Goal: Transaction & Acquisition: Purchase product/service

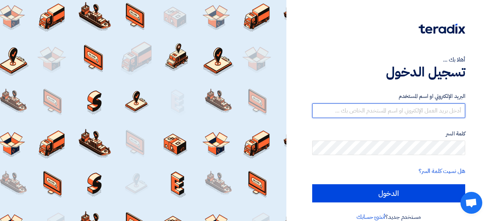
click at [404, 112] on input "text" at bounding box center [388, 110] width 153 height 15
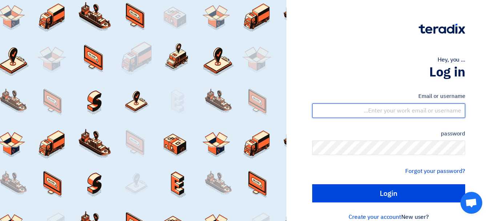
type input "[PERSON_NAME][EMAIL_ADDRESS][DOMAIN_NAME]"
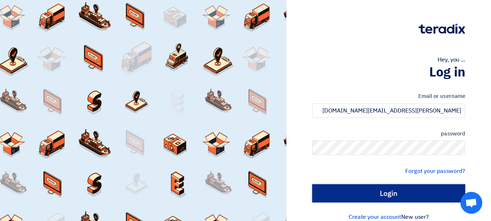
click at [394, 191] on input "Login" at bounding box center [388, 193] width 153 height 18
type input "Sign in"
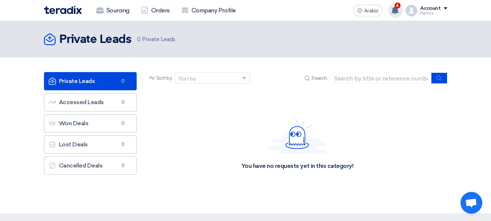
click at [395, 8] on use at bounding box center [394, 10] width 7 height 8
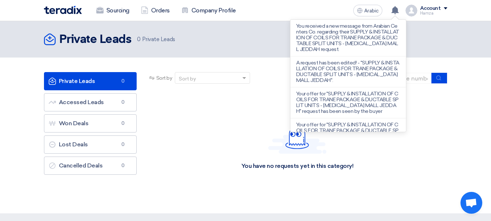
click at [366, 35] on font "You received a new message from Arabian Centers Co. regarding their SUPPLY & IN…" at bounding box center [347, 37] width 103 height 29
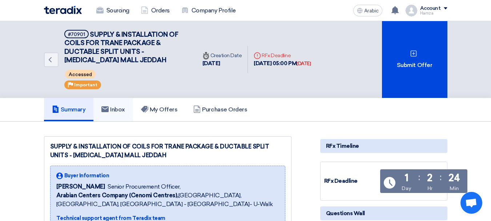
click at [130, 109] on link "Inbox" at bounding box center [113, 109] width 40 height 23
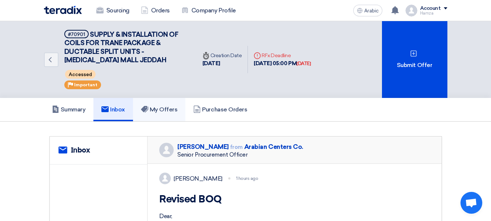
click at [152, 109] on font "My Offers" at bounding box center [164, 109] width 28 height 7
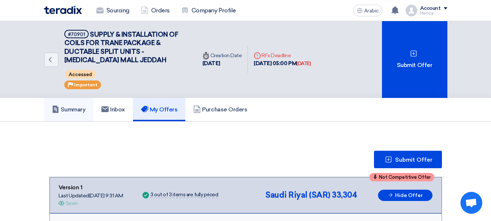
click at [85, 112] on font "Summary" at bounding box center [73, 109] width 25 height 7
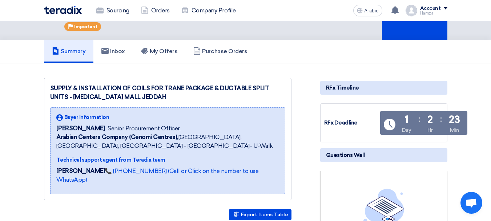
scroll to position [36, 0]
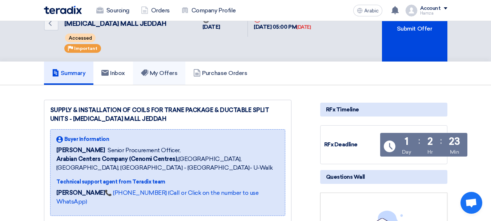
click at [156, 75] on font "My Offers" at bounding box center [164, 72] width 28 height 7
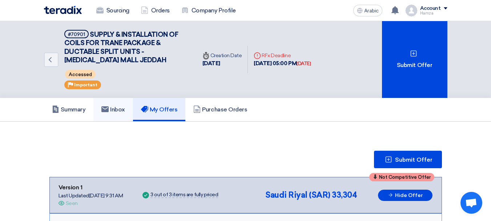
click at [124, 115] on link "Inbox" at bounding box center [113, 109] width 40 height 23
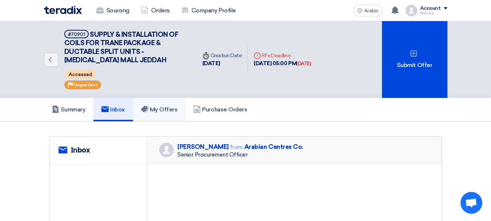
click at [160, 111] on font "My Offers" at bounding box center [164, 109] width 28 height 7
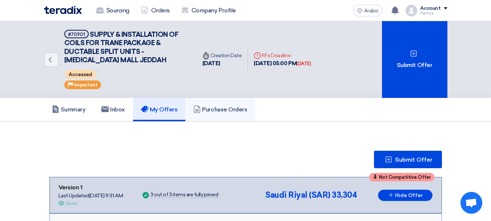
click at [207, 113] on h5 "Purchase Orders" at bounding box center [220, 109] width 54 height 7
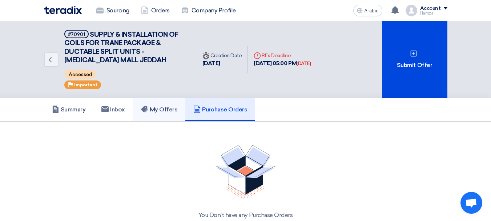
click at [144, 112] on icon at bounding box center [144, 108] width 7 height 7
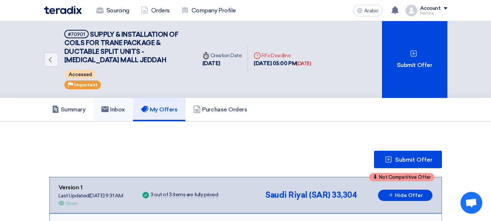
click at [113, 112] on font "Inbox" at bounding box center [117, 109] width 15 height 7
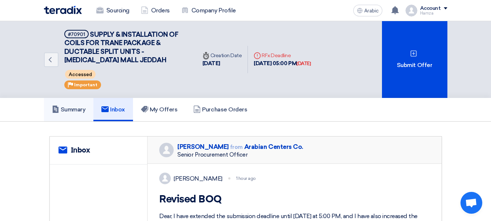
click at [70, 110] on font "Summary" at bounding box center [73, 109] width 25 height 7
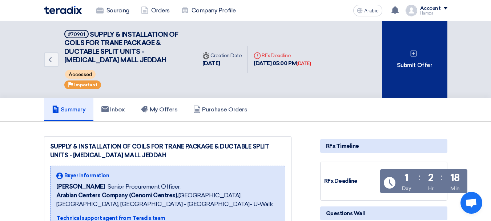
click at [419, 76] on div "Submit Offer" at bounding box center [414, 59] width 65 height 77
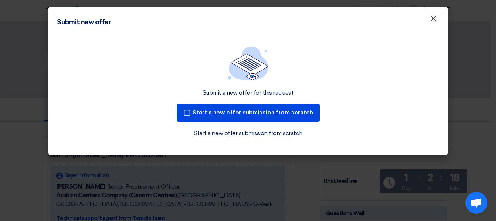
click at [435, 16] on font "×" at bounding box center [433, 20] width 7 height 15
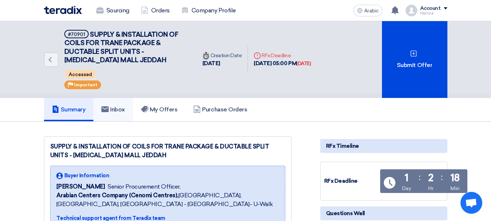
click at [122, 111] on font "Inbox" at bounding box center [117, 109] width 15 height 7
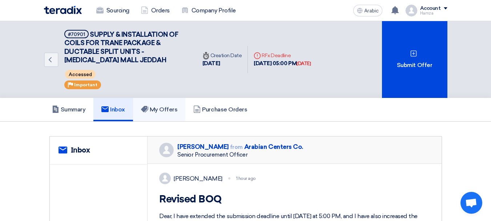
click at [173, 110] on font "My Offers" at bounding box center [164, 109] width 28 height 7
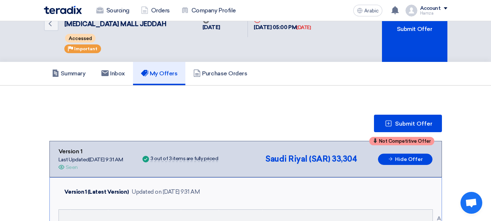
scroll to position [36, 0]
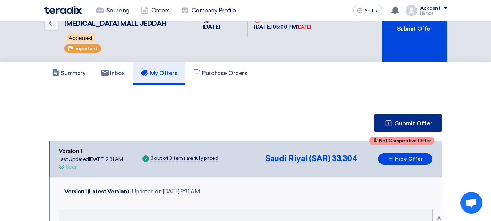
click at [398, 124] on font "Submit Offer" at bounding box center [413, 123] width 37 height 7
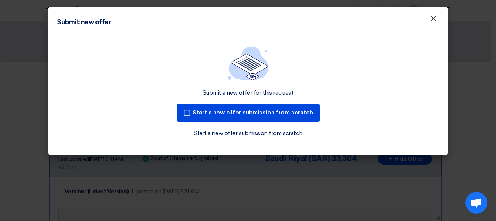
click at [436, 17] on font "×" at bounding box center [433, 20] width 7 height 15
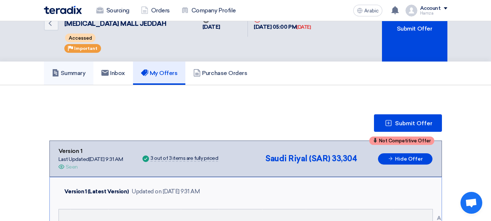
click at [73, 69] on link "Summary" at bounding box center [69, 72] width 50 height 23
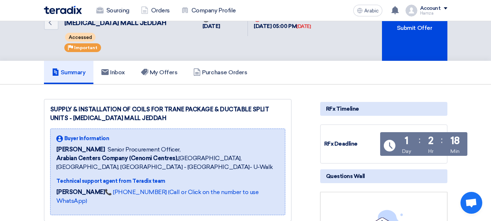
scroll to position [36, 0]
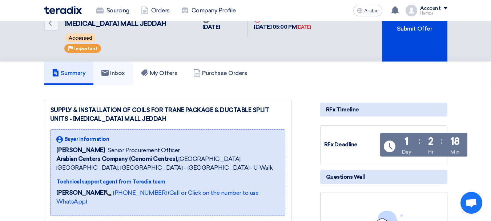
click at [112, 76] on font "Inbox" at bounding box center [117, 72] width 15 height 7
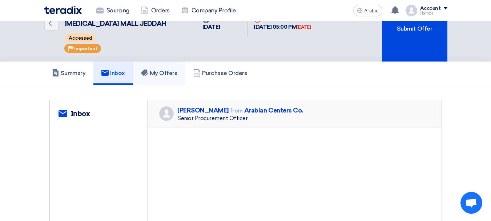
click at [185, 76] on link "My Offers" at bounding box center [159, 72] width 53 height 23
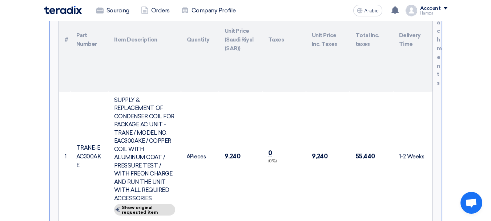
scroll to position [254, 0]
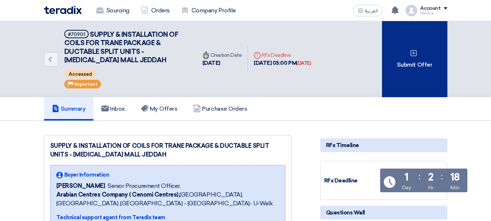
click at [407, 64] on div "Submit Offer" at bounding box center [414, 59] width 65 height 76
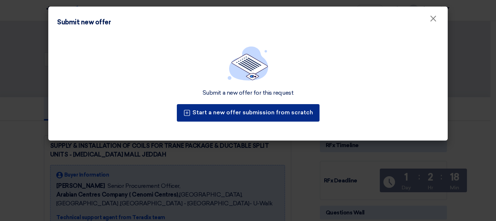
click at [222, 110] on button "Start a new offer submission from scratch" at bounding box center [248, 112] width 143 height 17
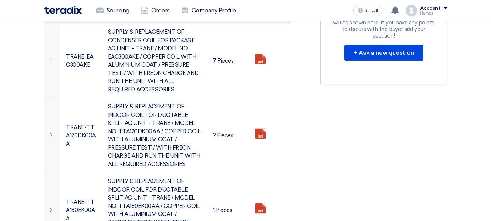
scroll to position [291, 0]
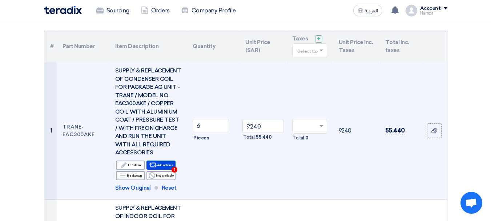
scroll to position [73, 0]
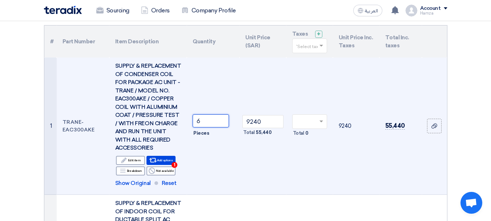
drag, startPoint x: 214, startPoint y: 126, endPoint x: 177, endPoint y: 126, distance: 36.3
click at [177, 126] on tr "1 TRANE-EAC300AKE SUPPLY & REPLACEMENT OF CONDENSER COIL FOR PACKAGE AC UNIT - …" at bounding box center [245, 125] width 403 height 137
type input "7"
click at [262, 171] on td "9240 Total 64,680" at bounding box center [262, 125] width 47 height 137
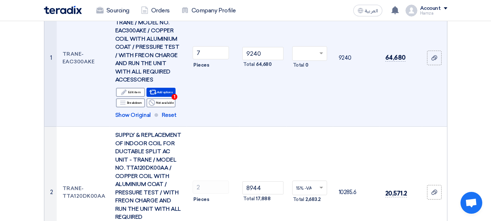
scroll to position [145, 0]
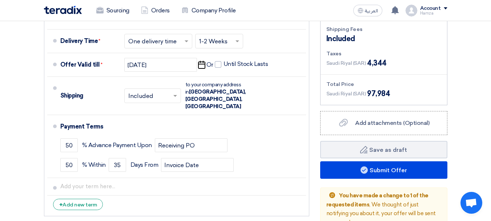
scroll to position [581, 0]
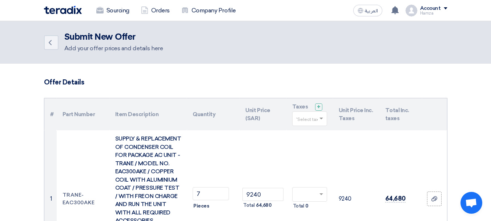
scroll to position [109, 0]
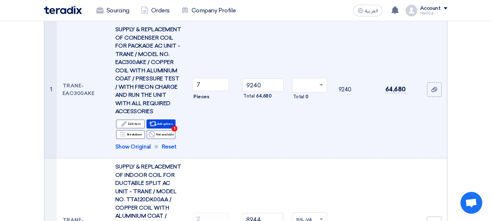
click at [306, 92] on input "text" at bounding box center [306, 86] width 20 height 12
click at [306, 101] on span "15% -VAT" at bounding box center [305, 98] width 18 height 5
click at [286, 146] on td "15% -VAT × Total 9,702" at bounding box center [309, 89] width 47 height 137
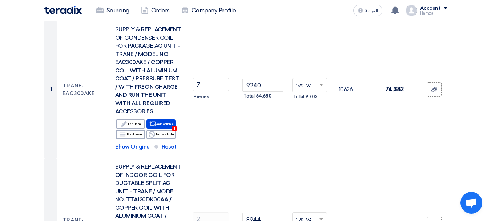
click at [317, 89] on div at bounding box center [310, 85] width 34 height 12
click at [308, 101] on span "15% -VAT" at bounding box center [305, 98] width 18 height 5
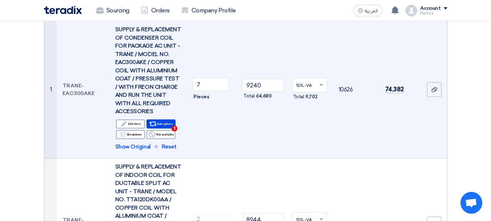
click at [336, 129] on td "10626" at bounding box center [356, 89] width 47 height 137
click at [348, 93] on td "10626" at bounding box center [356, 89] width 47 height 137
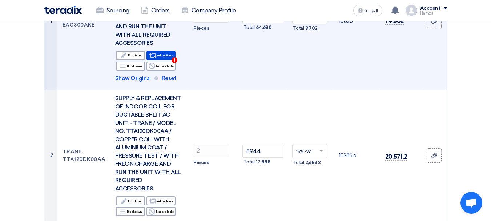
scroll to position [182, 0]
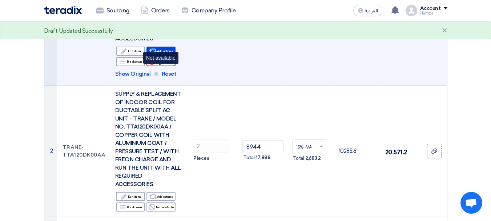
click at [166, 66] on div "Reject Not available" at bounding box center [160, 61] width 29 height 9
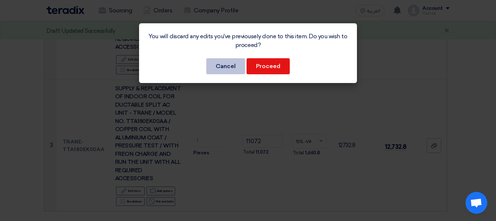
click at [211, 68] on button "Cancel" at bounding box center [225, 66] width 39 height 16
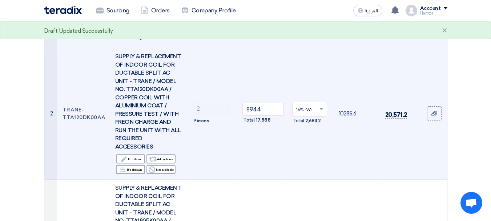
scroll to position [218, 0]
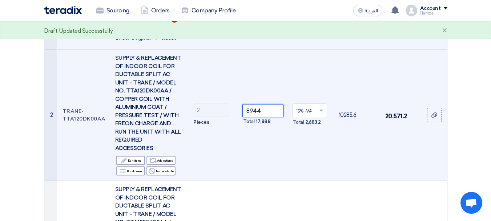
click at [265, 117] on input "8944" at bounding box center [262, 110] width 41 height 13
click at [271, 168] on td "8944 Total 17,888" at bounding box center [262, 114] width 47 height 131
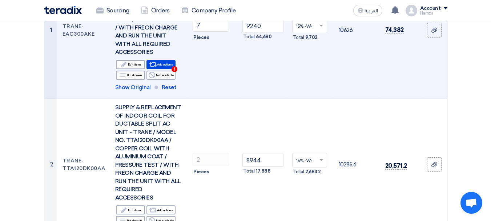
scroll to position [109, 0]
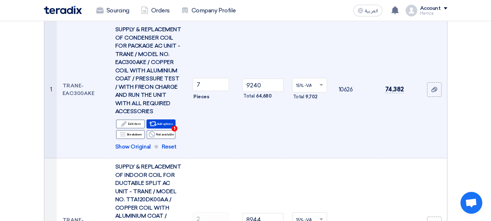
click at [282, 154] on td "9240 Total 64,680" at bounding box center [262, 89] width 47 height 137
drag, startPoint x: 264, startPoint y: 92, endPoint x: 225, endPoint y: 92, distance: 38.5
click at [225, 92] on tr "1 TRANE-EAC300AKE SUPPLY & REPLACEMENT OF CONDENSER COIL FOR PACKAGE AC UNIT - …" at bounding box center [245, 89] width 403 height 137
type input "8800"
click at [356, 152] on td "10120" at bounding box center [356, 89] width 47 height 137
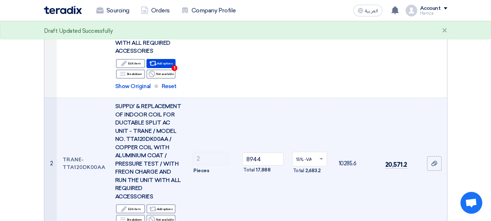
scroll to position [182, 0]
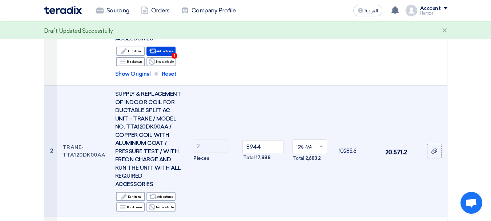
click at [309, 101] on td "15% -VAT × Total 2,683.2" at bounding box center [309, 150] width 47 height 131
drag, startPoint x: 267, startPoint y: 160, endPoint x: 240, endPoint y: 163, distance: 27.8
click at [240, 163] on td "8944 Total 17,888" at bounding box center [262, 150] width 47 height 131
type input "8500"
click at [263, 193] on td "8500 Total 17,000" at bounding box center [262, 150] width 47 height 131
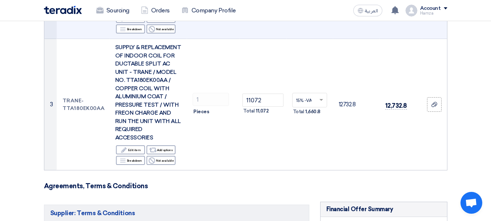
scroll to position [363, 0]
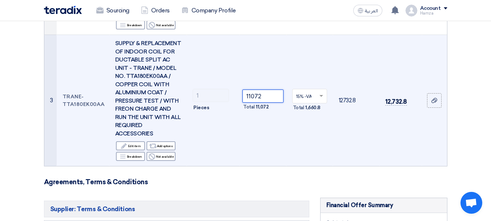
click at [270, 102] on input "11072" at bounding box center [262, 95] width 41 height 13
click at [227, 118] on tr "3 TRANE-TTA180EK00AA SUPPLY & REPLACEMENT OF INDOOR COIL FOR DUCTABLE SPLIT AC …" at bounding box center [245, 100] width 403 height 131
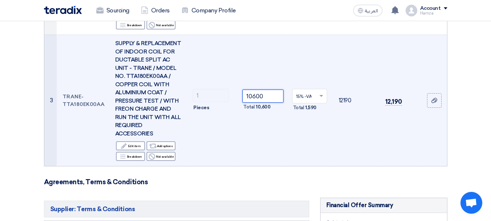
type input "10600"
click at [256, 156] on td "10600 Total 10,600" at bounding box center [262, 100] width 47 height 131
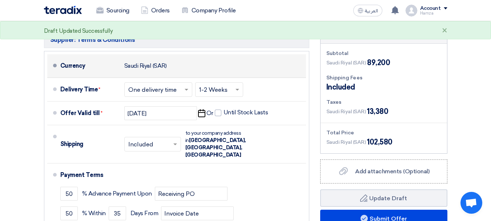
scroll to position [545, 0]
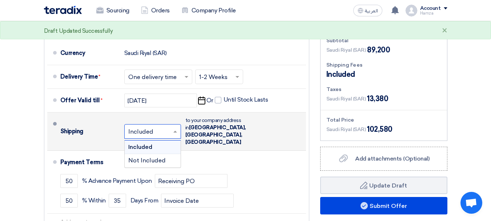
click at [155, 137] on input "text" at bounding box center [152, 132] width 49 height 11
click at [146, 164] on span "Not Included" at bounding box center [146, 160] width 37 height 7
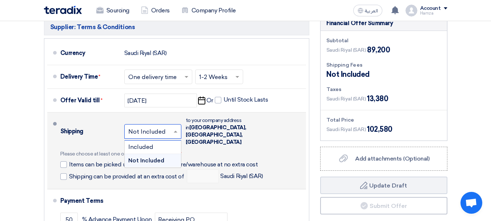
click at [145, 137] on input "text" at bounding box center [153, 132] width 50 height 11
click at [145, 150] on span "Included" at bounding box center [140, 146] width 25 height 7
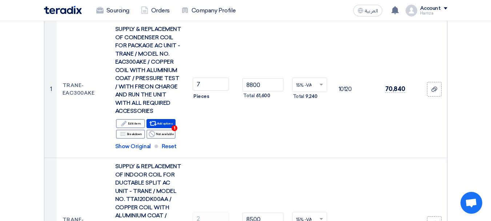
scroll to position [109, 0]
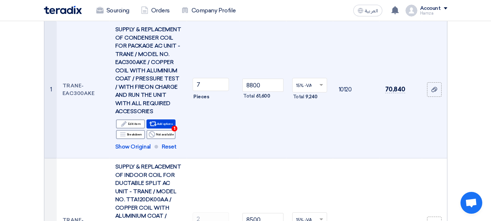
click at [249, 141] on td "8800 Total 61,600" at bounding box center [262, 89] width 47 height 137
click at [247, 91] on input "8800" at bounding box center [262, 84] width 41 height 13
type input "9800"
click at [294, 152] on td "15% -VAT × Total 10,290" at bounding box center [309, 89] width 47 height 137
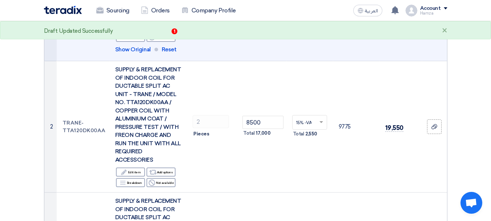
scroll to position [218, 0]
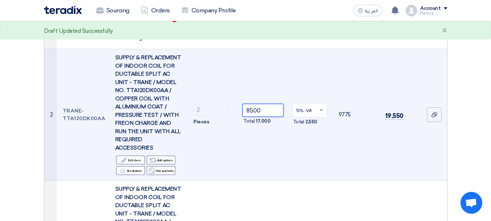
click at [248, 117] on input "8500" at bounding box center [262, 110] width 41 height 13
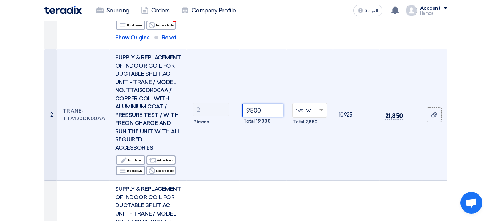
type input "9500"
click at [295, 164] on td "15% -VAT × Total 2,850" at bounding box center [309, 114] width 47 height 131
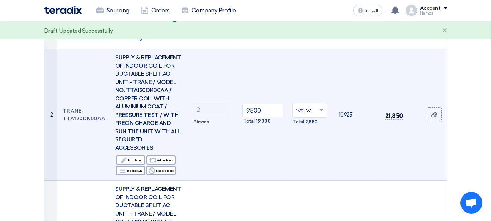
click at [302, 172] on td "15% -VAT × Total 2,850" at bounding box center [309, 114] width 47 height 131
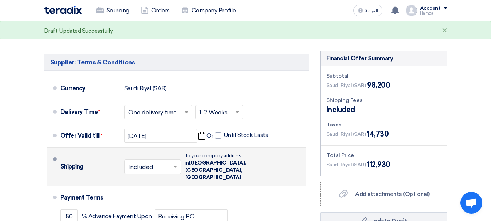
scroll to position [545, 0]
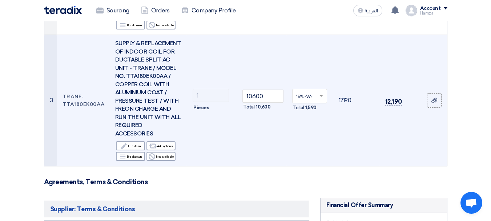
click at [276, 166] on td "10600 Total 10,600" at bounding box center [262, 100] width 47 height 131
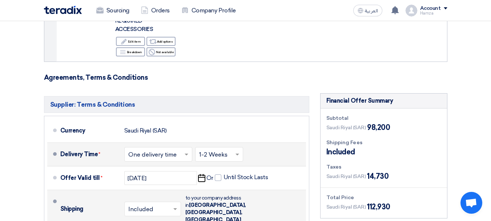
scroll to position [611, 0]
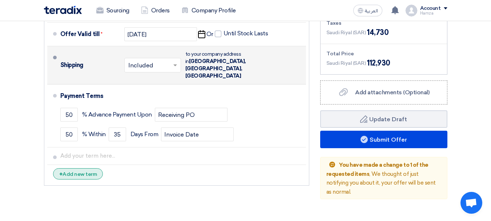
click at [80, 179] on div "+ Add new term" at bounding box center [78, 173] width 50 height 11
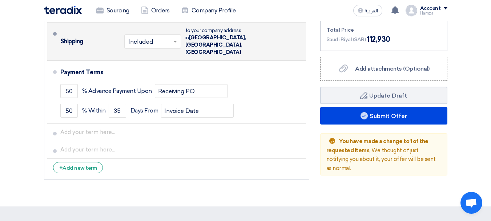
scroll to position [648, 0]
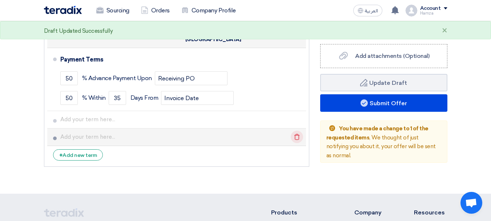
click at [298, 143] on icon "Delete" at bounding box center [297, 136] width 12 height 12
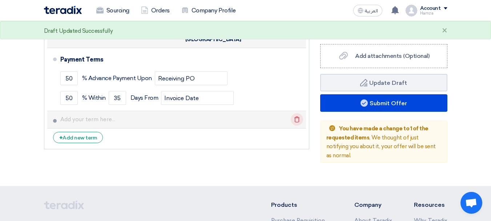
click at [298, 122] on use at bounding box center [296, 119] width 5 height 6
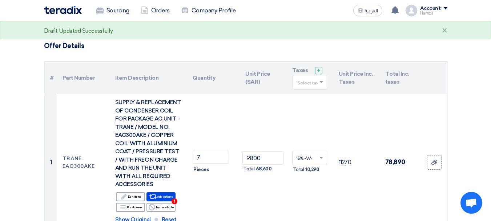
scroll to position [0, 0]
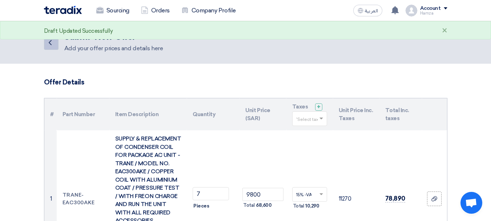
click at [52, 46] on icon "Back" at bounding box center [50, 42] width 9 height 9
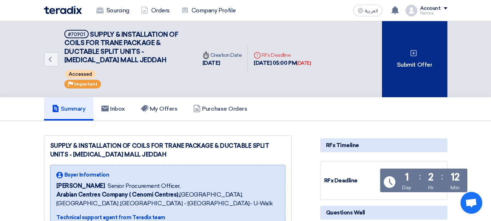
click at [399, 65] on div "Submit Offer" at bounding box center [414, 59] width 65 height 76
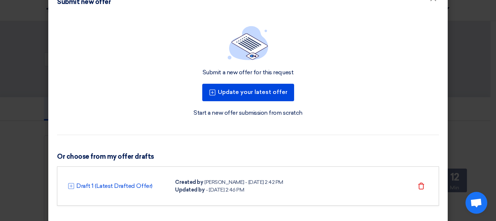
scroll to position [30, 0]
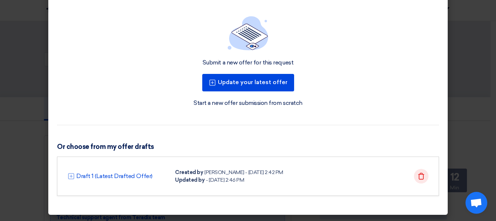
click at [422, 176] on icon "Delete" at bounding box center [421, 175] width 7 height 7
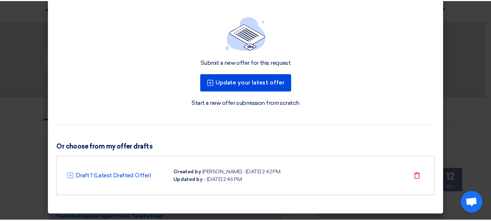
scroll to position [0, 0]
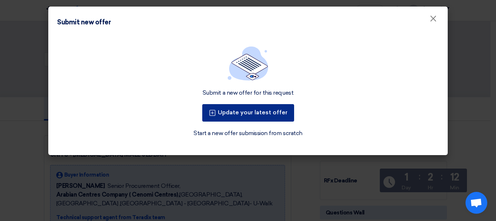
click at [262, 120] on button "Update your latest offer" at bounding box center [248, 112] width 92 height 17
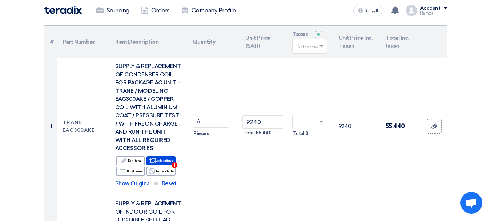
scroll to position [73, 0]
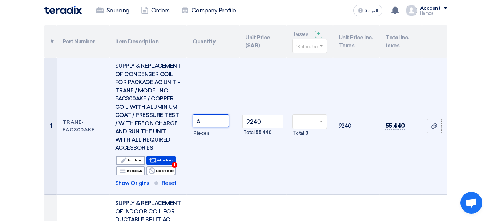
drag, startPoint x: 209, startPoint y: 125, endPoint x: 172, endPoint y: 125, distance: 37.8
click at [172, 125] on tr "1 TRANE-EAC300AKE SUPPLY & REPLACEMENT OF CONDENSER COIL FOR PACKAGE AC UNIT - …" at bounding box center [245, 125] width 403 height 137
type input "7"
click at [325, 152] on td "Total 0" at bounding box center [309, 125] width 47 height 137
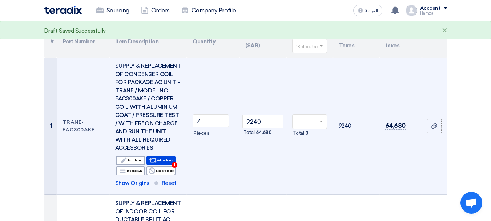
click at [313, 128] on input "text" at bounding box center [306, 122] width 20 height 12
click at [365, 194] on td "9240" at bounding box center [356, 125] width 47 height 137
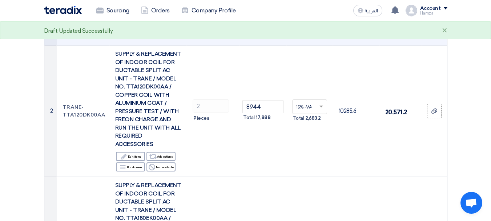
scroll to position [182, 0]
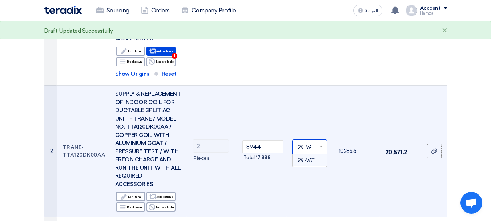
click at [311, 153] on input "text" at bounding box center [306, 147] width 20 height 12
click at [339, 128] on td "10285.6" at bounding box center [356, 150] width 47 height 131
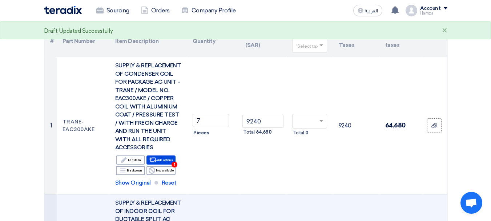
scroll to position [73, 0]
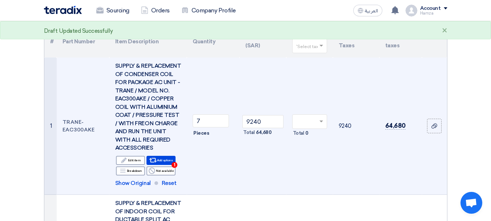
click at [316, 127] on div at bounding box center [310, 122] width 34 height 12
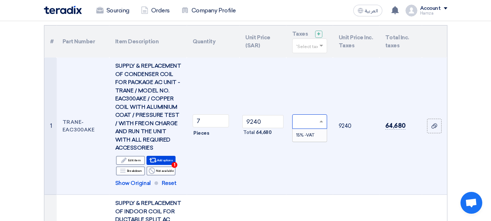
click at [310, 137] on span "15% -VAT" at bounding box center [305, 134] width 18 height 5
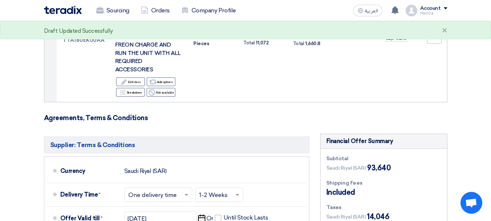
scroll to position [363, 0]
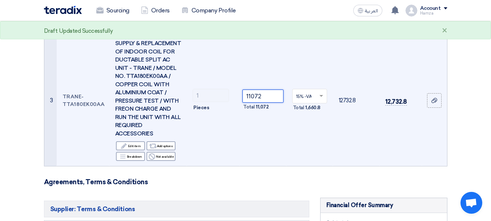
drag, startPoint x: 261, startPoint y: 117, endPoint x: 255, endPoint y: 117, distance: 5.8
click at [255, 102] on input "11072" at bounding box center [262, 95] width 41 height 13
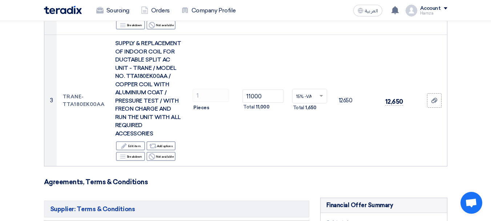
click at [318, 193] on form "Offer Details # Part Number Item Description Quantity Unit Price (SAR) Taxes + …" at bounding box center [245, 81] width 403 height 732
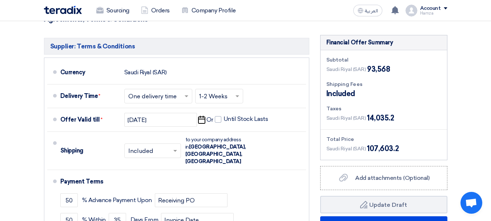
scroll to position [545, 0]
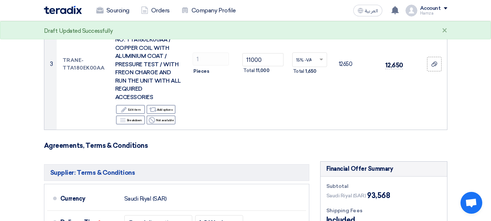
scroll to position [363, 0]
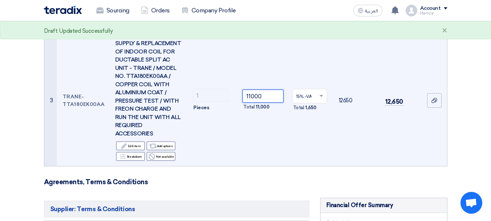
drag, startPoint x: 263, startPoint y: 117, endPoint x: 249, endPoint y: 117, distance: 14.9
click at [249, 102] on input "11000" at bounding box center [262, 95] width 41 height 13
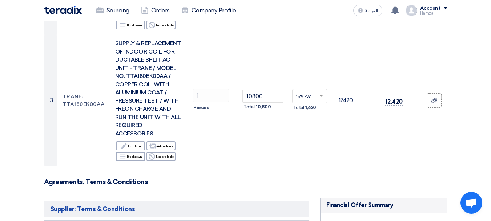
click at [352, 197] on form "Offer Details # Part Number Item Description Quantity Unit Price (SAR) Taxes + …" at bounding box center [245, 81] width 403 height 732
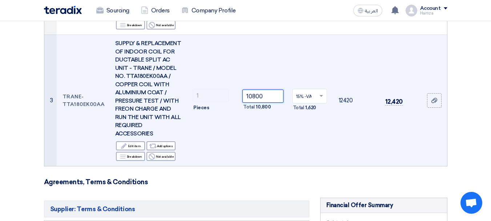
drag, startPoint x: 266, startPoint y: 116, endPoint x: 252, endPoint y: 116, distance: 14.5
click at [252, 102] on input "10800" at bounding box center [262, 95] width 41 height 13
click at [271, 151] on td "10690 Total 10,690" at bounding box center [262, 100] width 47 height 131
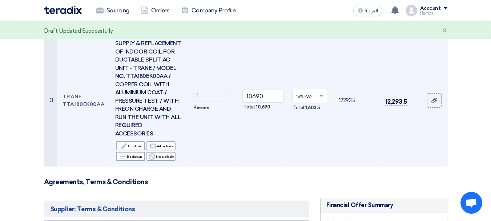
click at [354, 158] on td "12293.5" at bounding box center [356, 100] width 47 height 131
drag, startPoint x: 267, startPoint y: 116, endPoint x: 257, endPoint y: 116, distance: 10.2
click at [257, 102] on input "10690" at bounding box center [262, 95] width 41 height 13
click at [300, 159] on td "15% -VAT × Total 1,590" at bounding box center [309, 100] width 47 height 131
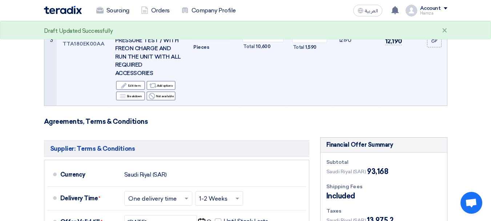
scroll to position [400, 0]
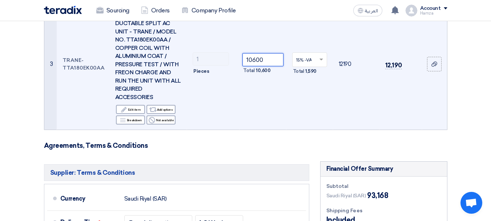
drag, startPoint x: 263, startPoint y: 80, endPoint x: 255, endPoint y: 80, distance: 8.4
click at [255, 66] on input "10600" at bounding box center [262, 59] width 41 height 13
click at [328, 130] on td "15% -VAT × Total 1,591.5" at bounding box center [309, 64] width 47 height 131
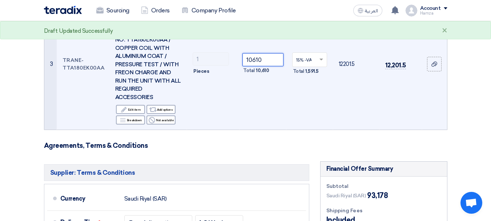
drag, startPoint x: 262, startPoint y: 81, endPoint x: 258, endPoint y: 81, distance: 4.4
click at [258, 66] on input "10610" at bounding box center [262, 59] width 41 height 13
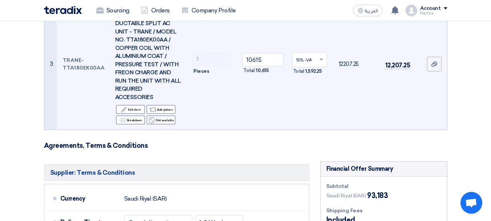
click at [297, 130] on td "15% -VAT × Total 1,592.25" at bounding box center [309, 64] width 47 height 131
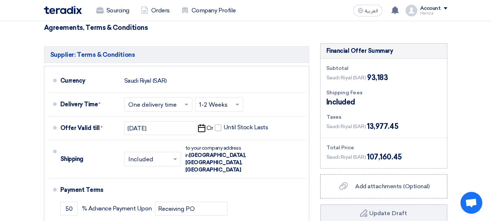
scroll to position [545, 0]
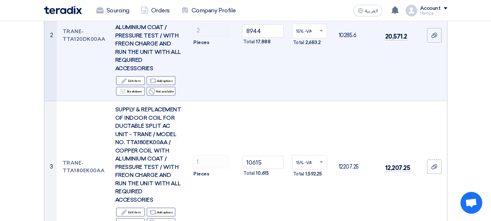
scroll to position [363, 0]
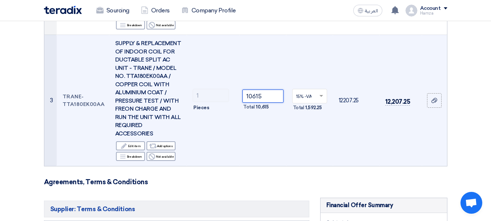
drag, startPoint x: 263, startPoint y: 118, endPoint x: 255, endPoint y: 118, distance: 7.6
click at [255, 102] on input "10615" at bounding box center [262, 95] width 41 height 13
click at [271, 102] on input "10615" at bounding box center [262, 95] width 41 height 13
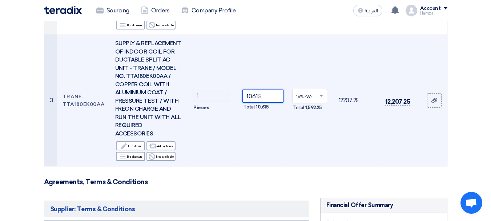
click at [271, 102] on input "10615" at bounding box center [262, 95] width 41 height 13
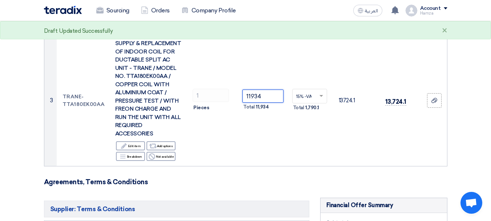
type input "11934"
click at [303, 198] on form "Offer Details # Part Number Item Description Quantity Unit Price (SAR) Taxes + …" at bounding box center [245, 81] width 403 height 732
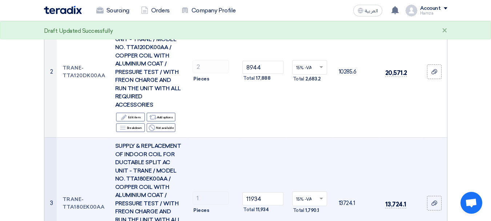
scroll to position [218, 0]
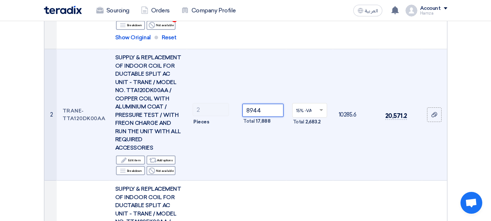
click at [203, 121] on tr "2 TRANE-TTA120DK00AA SUPPLY & REPLACEMENT OF INDOOR COIL FOR DUCTABLE SPLIT AC …" at bounding box center [245, 114] width 403 height 131
type input "9170"
click at [339, 169] on td "10545.5" at bounding box center [356, 114] width 47 height 131
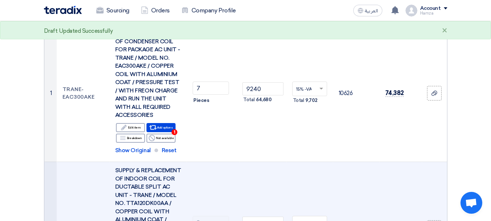
scroll to position [73, 0]
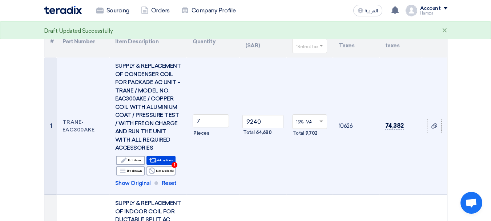
click at [321, 179] on td "15% -VAT × Total 9,702" at bounding box center [309, 125] width 47 height 137
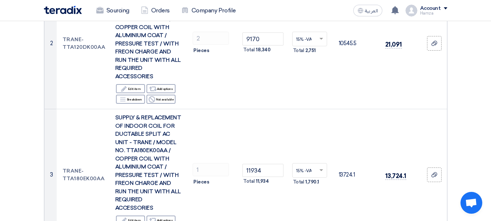
scroll to position [327, 0]
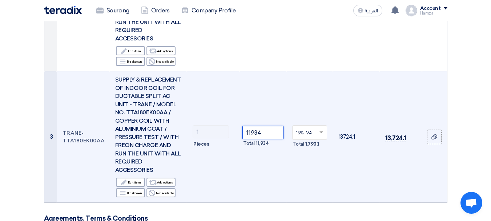
drag, startPoint x: 266, startPoint y: 153, endPoint x: 258, endPoint y: 153, distance: 7.6
click at [258, 139] on input "11934" at bounding box center [262, 132] width 41 height 13
click at [302, 180] on td "15% -VAT × Total 1,790.25" at bounding box center [309, 136] width 47 height 131
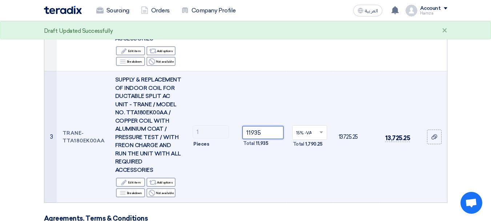
drag, startPoint x: 262, startPoint y: 151, endPoint x: 255, endPoint y: 151, distance: 6.6
click at [255, 139] on input "11935" at bounding box center [262, 132] width 41 height 13
type input "11940"
click at [318, 202] on td "15% -VAT × Total 1,791" at bounding box center [309, 136] width 47 height 131
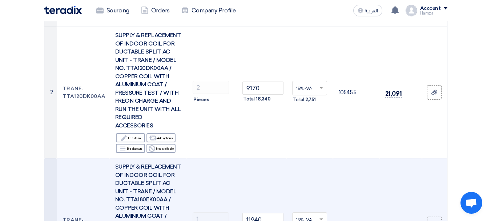
scroll to position [218, 0]
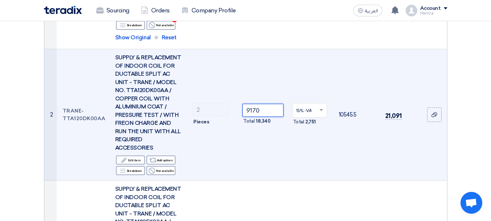
drag, startPoint x: 261, startPoint y: 124, endPoint x: 250, endPoint y: 124, distance: 10.9
click at [250, 117] on input "9170" at bounding box center [262, 110] width 41 height 13
type input "9200"
click at [375, 166] on td "10580" at bounding box center [356, 114] width 47 height 131
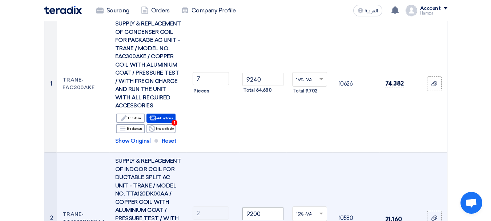
scroll to position [73, 0]
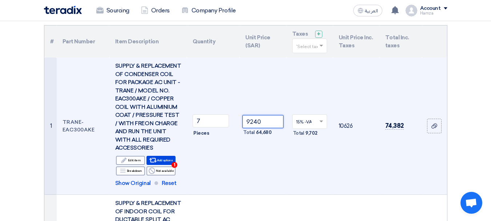
drag, startPoint x: 266, startPoint y: 126, endPoint x: 237, endPoint y: 135, distance: 30.6
click at [237, 135] on tr "1 TRANE-EAC300AKE SUPPLY & REPLACEMENT OF CONDENSER COIL FOR PACKAGE AC UNIT - …" at bounding box center [245, 125] width 403 height 137
type input "8980"
click at [385, 175] on td "72,289" at bounding box center [400, 125] width 43 height 137
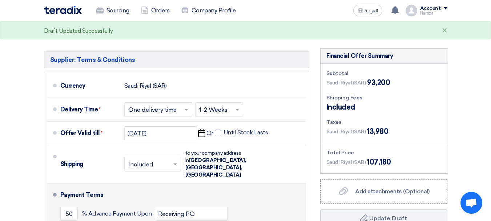
scroll to position [509, 0]
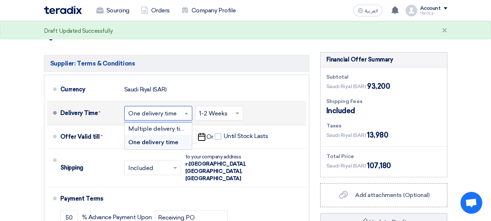
click at [177, 119] on input "text" at bounding box center [158, 114] width 61 height 11
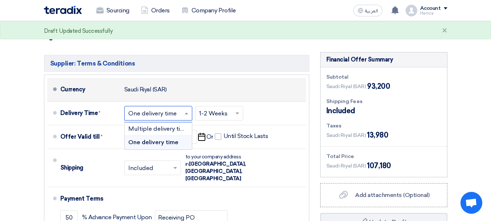
click at [246, 98] on div "Currency Saudi Riyal (SAR)" at bounding box center [181, 89] width 243 height 17
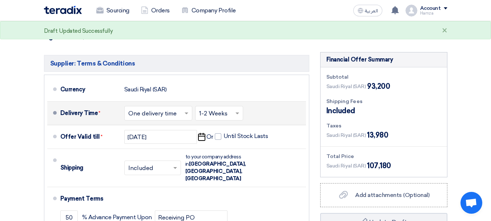
click at [235, 117] on span at bounding box center [238, 112] width 9 height 7
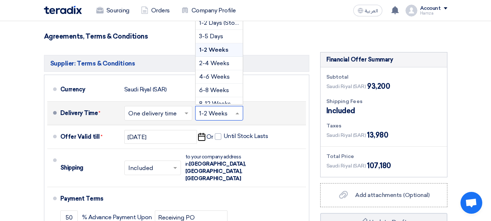
click at [224, 53] on span "1-2 Weeks" at bounding box center [213, 49] width 29 height 7
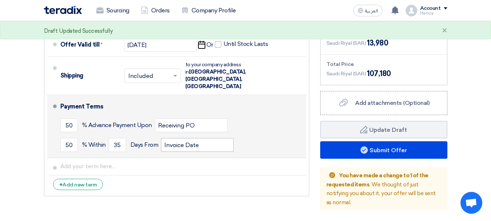
scroll to position [618, 0]
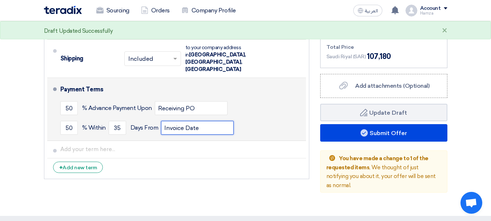
click at [205, 134] on input "Invoice Date" at bounding box center [197, 128] width 73 height 14
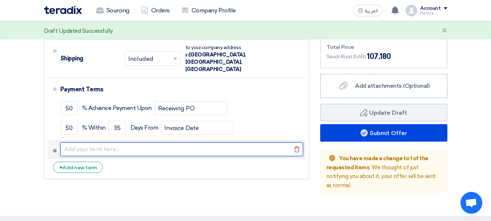
click at [193, 156] on input "text" at bounding box center [181, 149] width 243 height 14
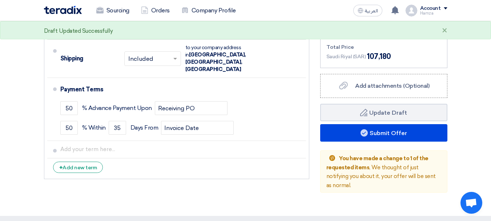
click at [293, 192] on div "Supplier: Terms & Conditions Currency Saudi Riyal (SAR) Delivery Time * Choose …" at bounding box center [177, 67] width 276 height 249
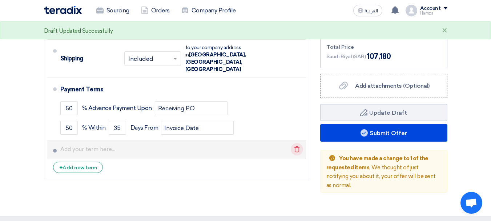
click at [296, 155] on icon "Delete" at bounding box center [297, 149] width 12 height 12
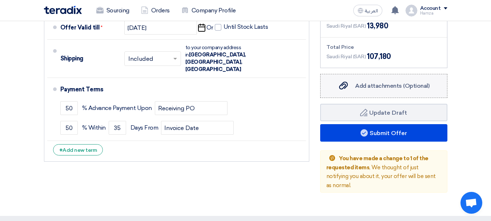
click at [379, 89] on span "Add attachments (Optional)" at bounding box center [392, 85] width 74 height 7
click at [0, 0] on input "Add attachments (Optional) Add attachments (Optional)" at bounding box center [0, 0] width 0 height 0
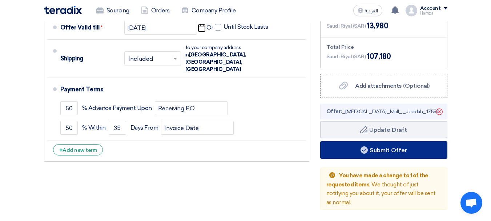
click at [391, 158] on button "Submit Offer" at bounding box center [383, 149] width 127 height 17
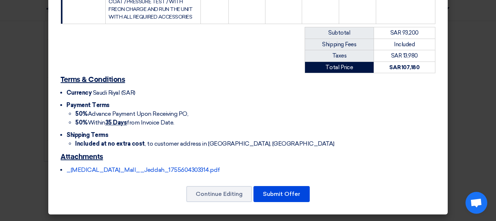
scroll to position [311, 0]
click at [274, 192] on button "Submit Offer" at bounding box center [282, 194] width 56 height 16
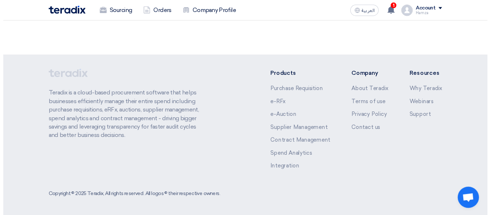
scroll to position [74, 0]
